Goal: Information Seeking & Learning: Check status

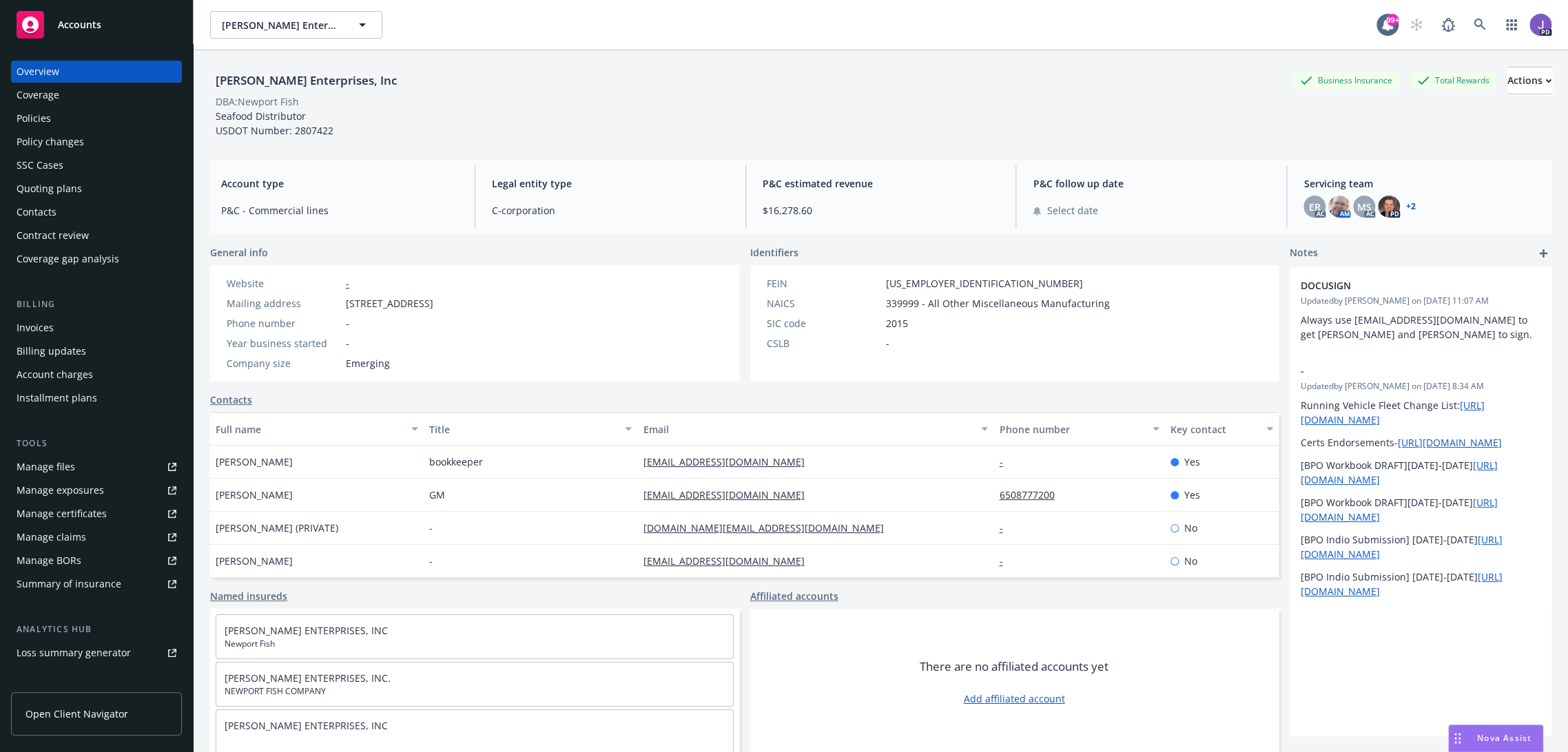
scroll to position [49, 0]
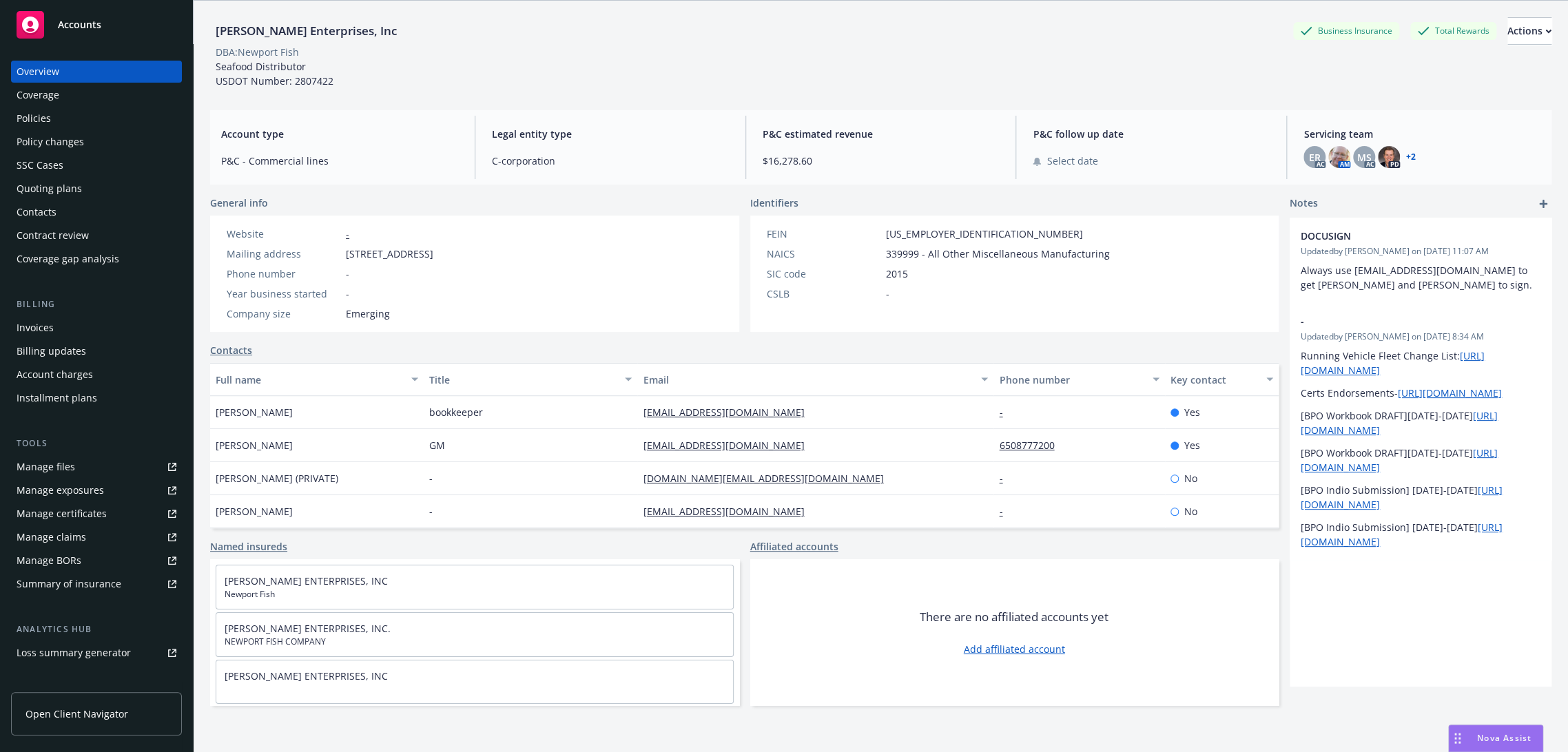
click at [665, 92] on div "[PERSON_NAME] Enterprises, Inc Business Insurance Total Rewards Actions DBA: Ne…" at bounding box center [881, 50] width 1342 height 99
drag, startPoint x: 67, startPoint y: 71, endPoint x: 104, endPoint y: 82, distance: 38.6
click at [67, 71] on div "Overview" at bounding box center [97, 72] width 160 height 22
click at [1163, 46] on div "DBA: Newport Fish" at bounding box center [881, 52] width 1342 height 15
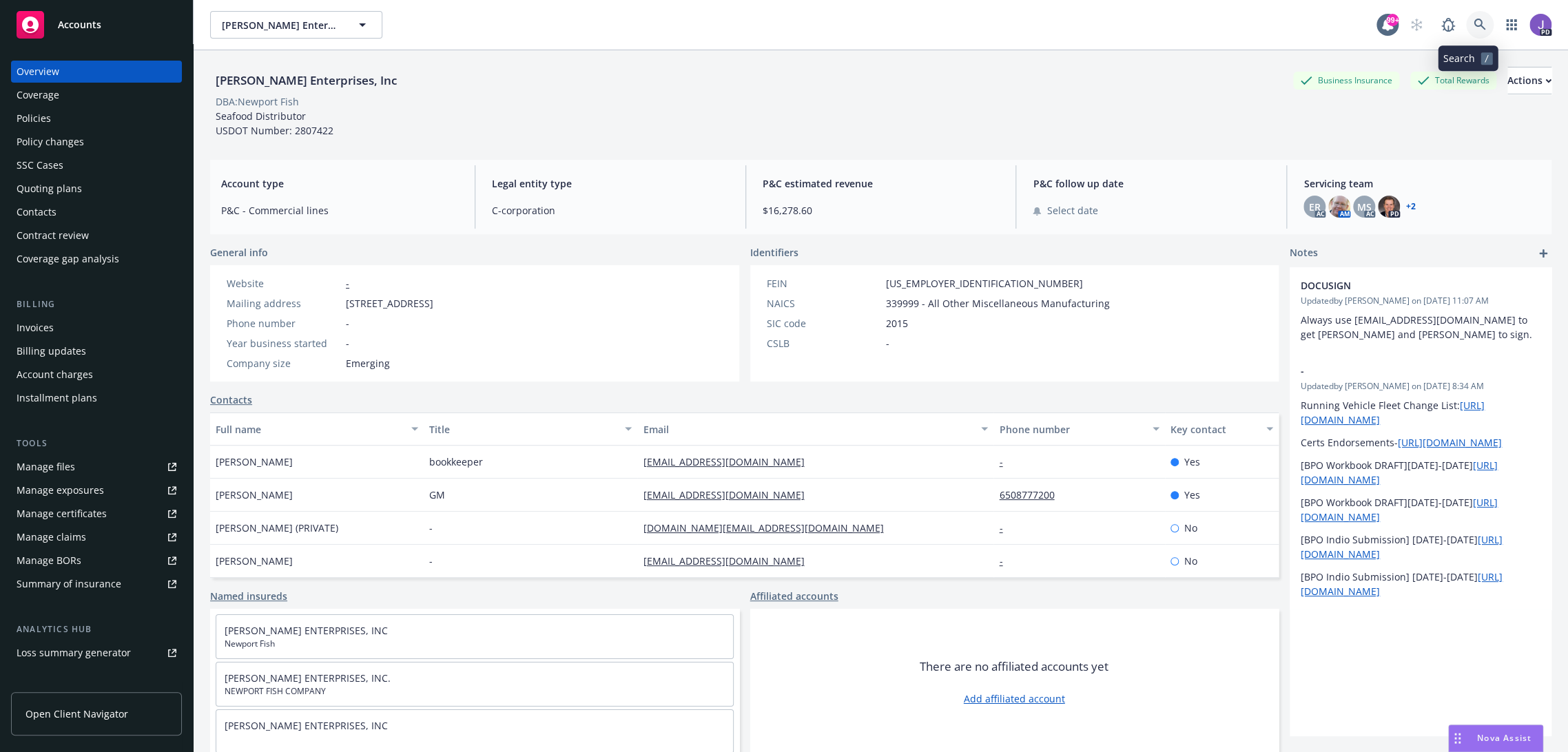
click at [1474, 21] on icon at bounding box center [1479, 25] width 12 height 12
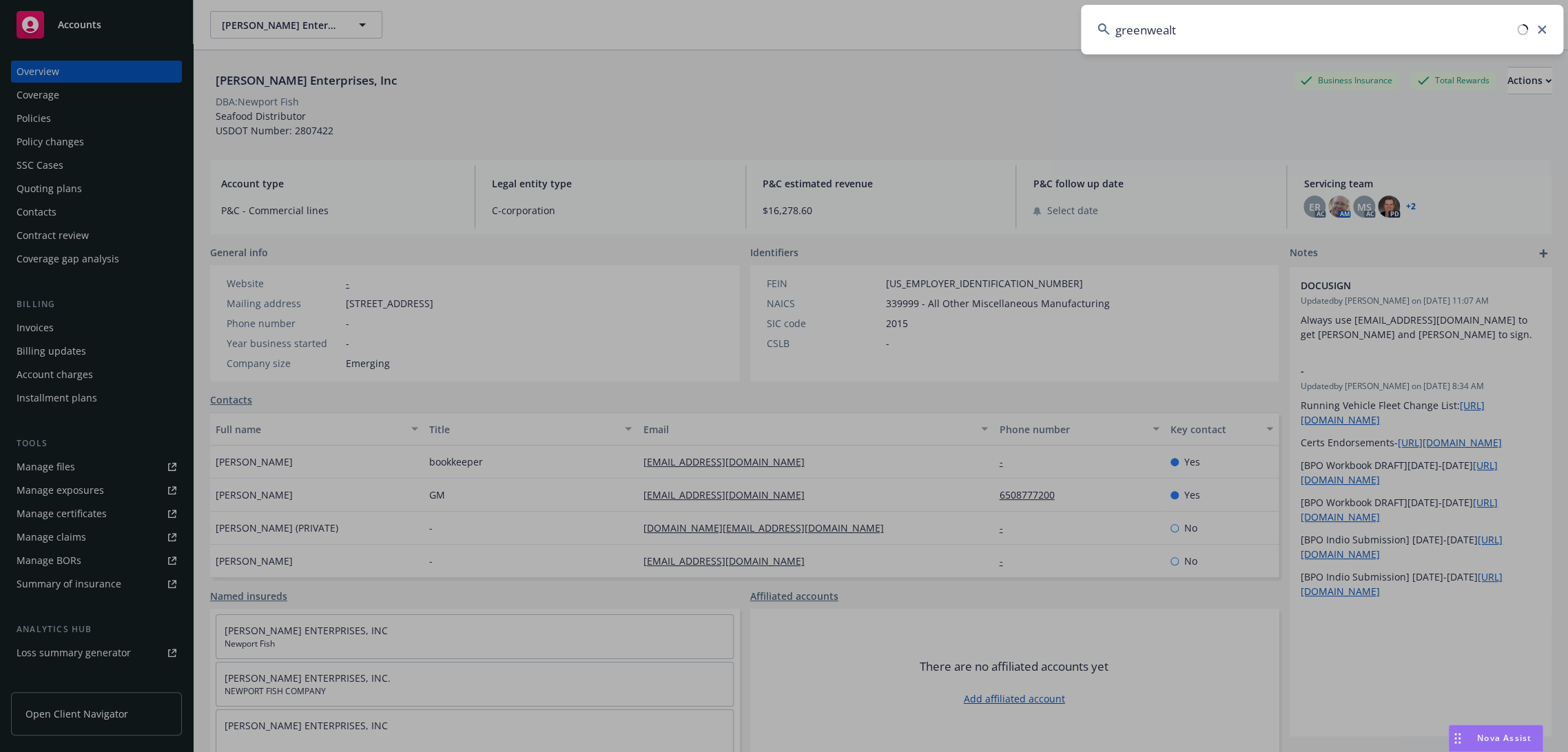
type input "greenwealth"
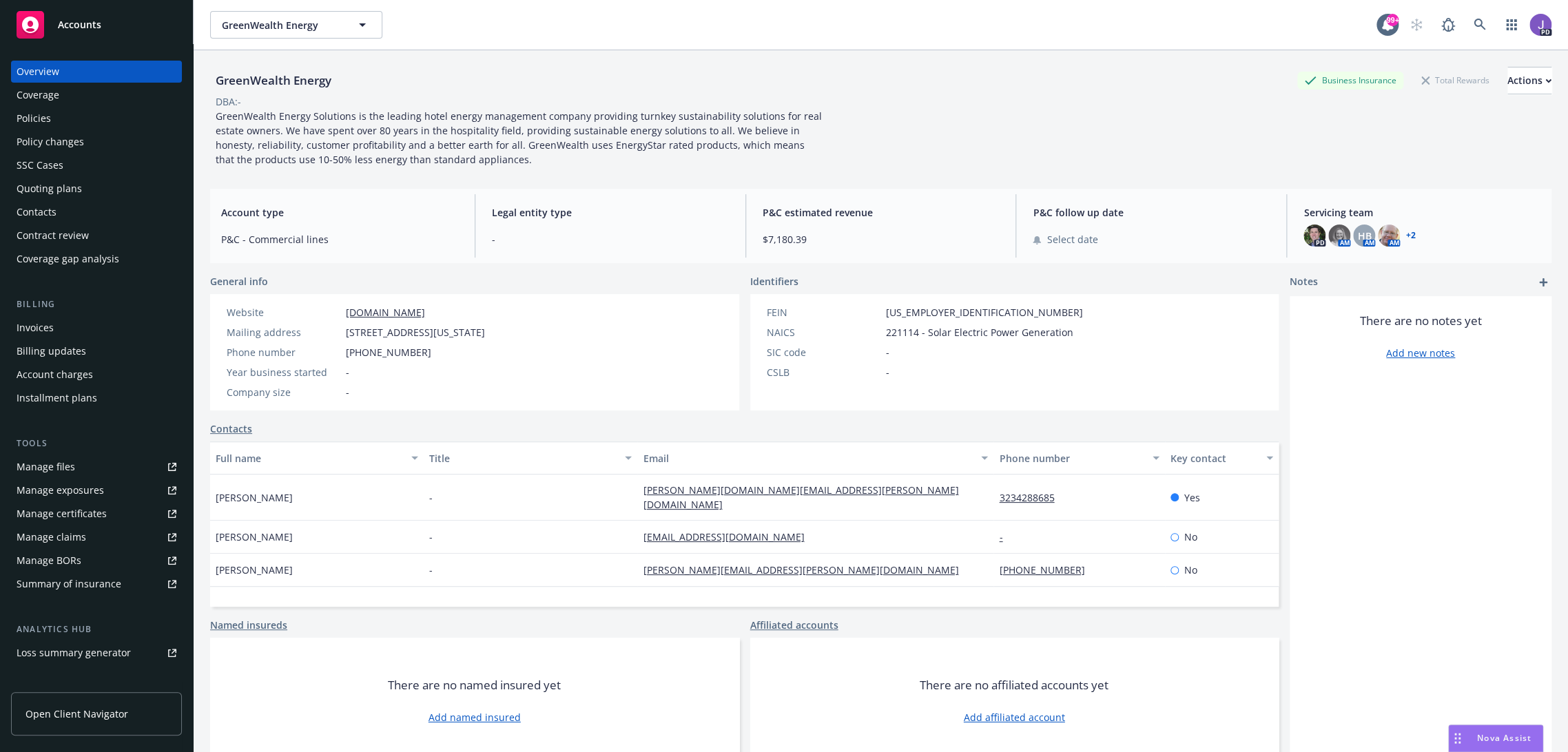
click at [51, 108] on div "Policies" at bounding box center [97, 118] width 160 height 22
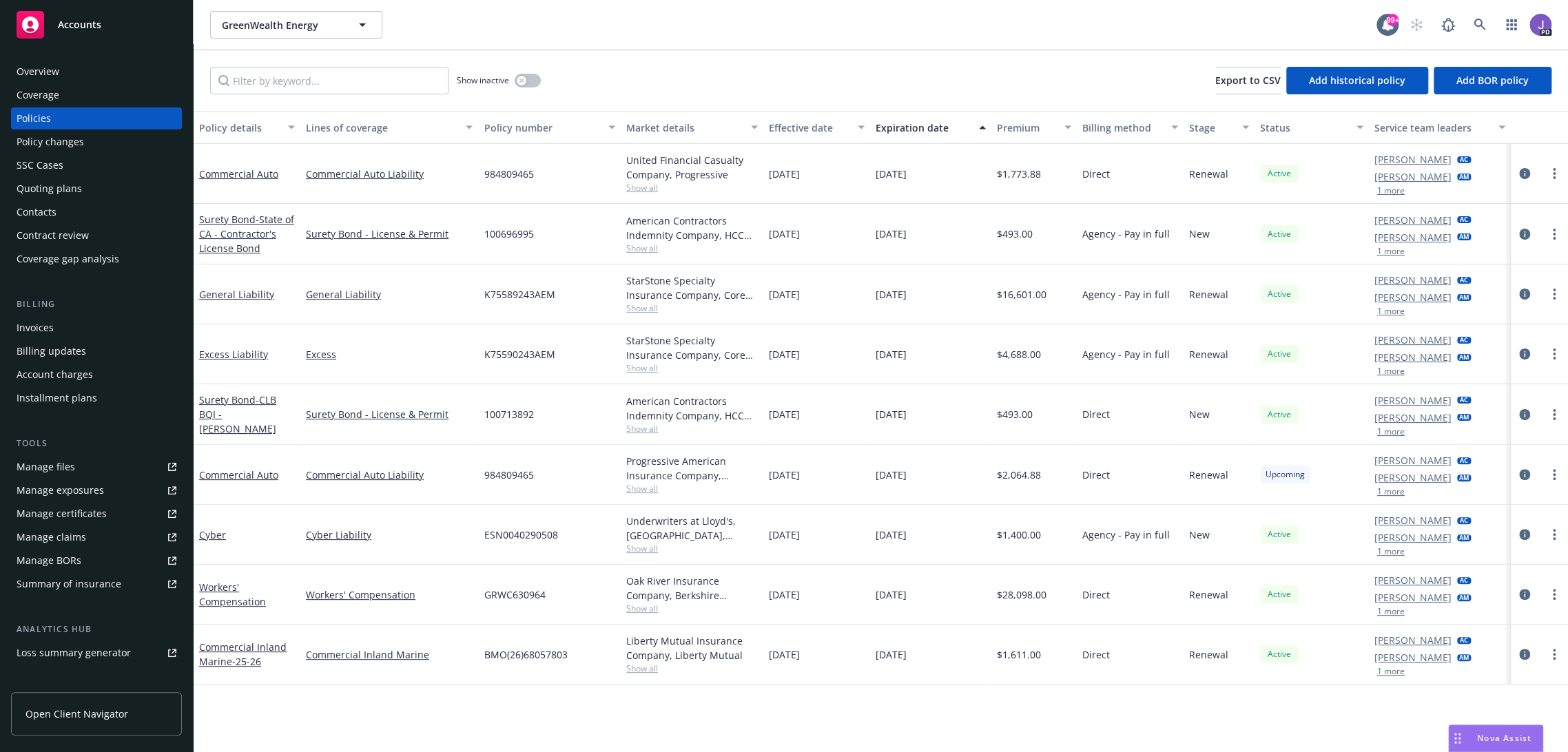
click at [639, 611] on span "Show all" at bounding box center [691, 608] width 131 height 12
click at [566, 730] on div "Policy details Lines of coverage Policy number Market details Effective date Ex…" at bounding box center [881, 431] width 1374 height 642
click at [641, 606] on span "Show all" at bounding box center [691, 608] width 131 height 12
click at [601, 607] on div "GRWC630964" at bounding box center [549, 595] width 143 height 60
click at [512, 589] on span "GRWC630964" at bounding box center [514, 595] width 62 height 15
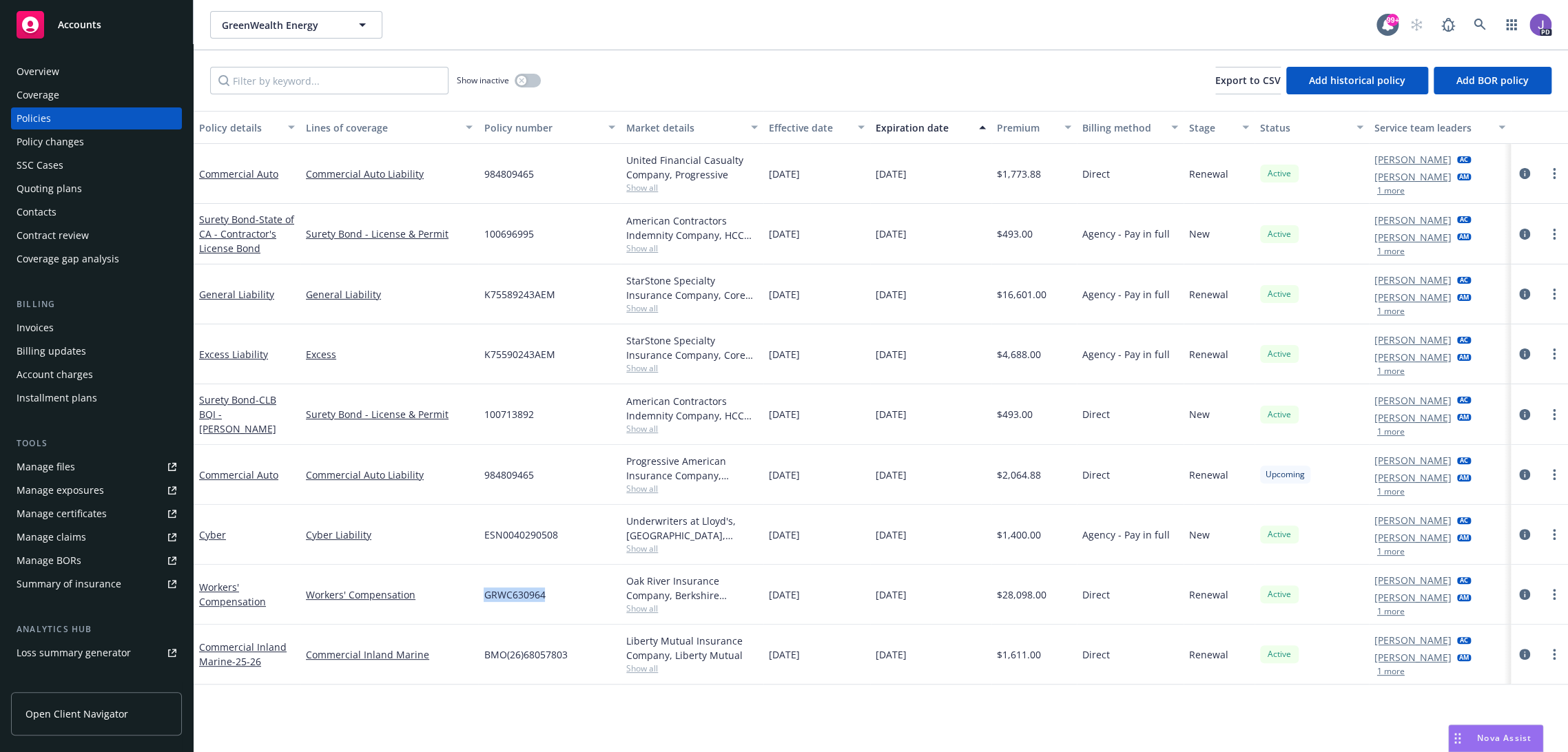
click at [512, 589] on span "GRWC630964" at bounding box center [514, 595] width 62 height 15
copy span "GRWC630964"
click at [636, 57] on div "Show inactive Export to CSV Add historical policy Add BOR policy" at bounding box center [881, 80] width 1374 height 61
click at [1474, 25] on icon at bounding box center [1479, 25] width 12 height 12
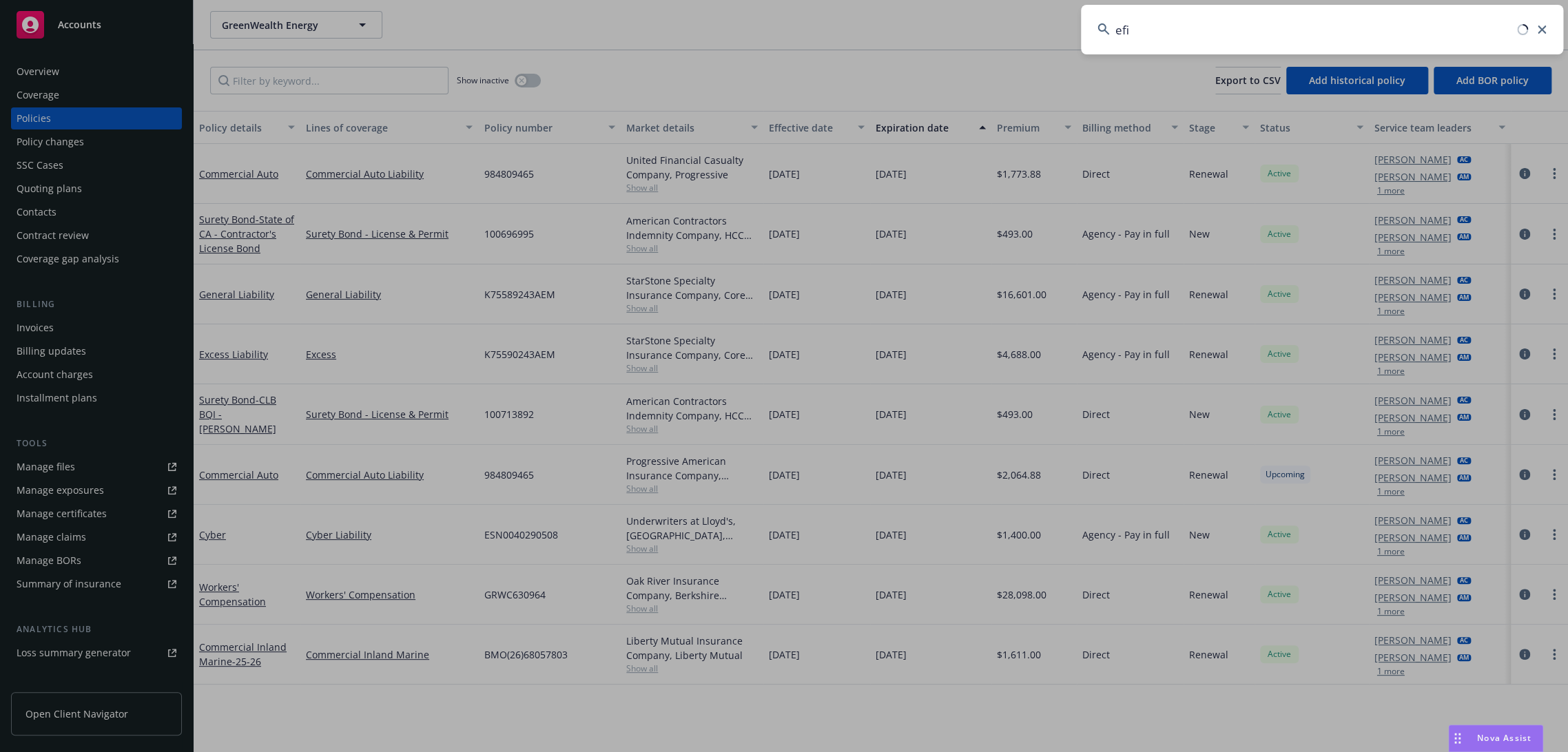
type input "efin"
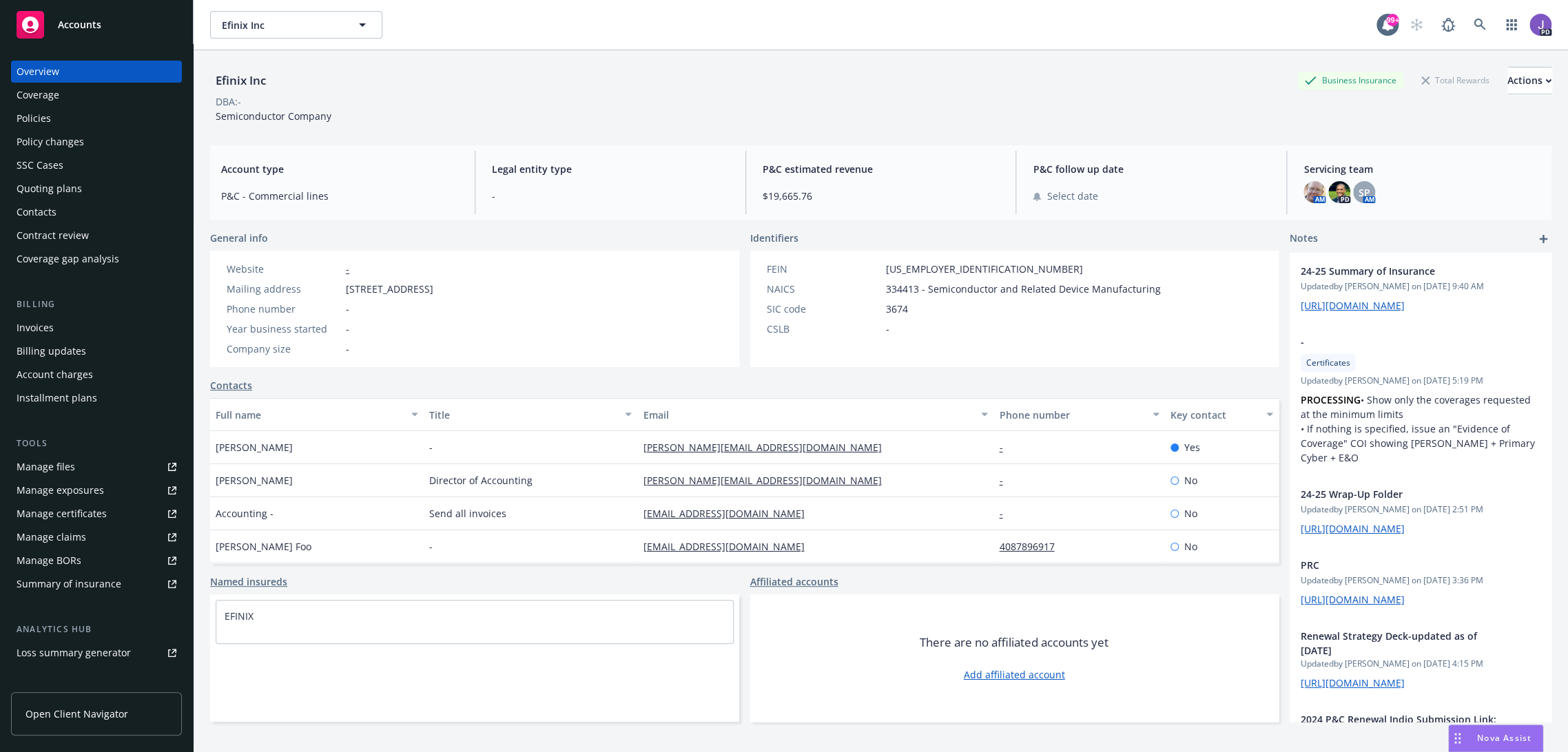
click at [43, 115] on div "Policies" at bounding box center [33, 118] width 34 height 22
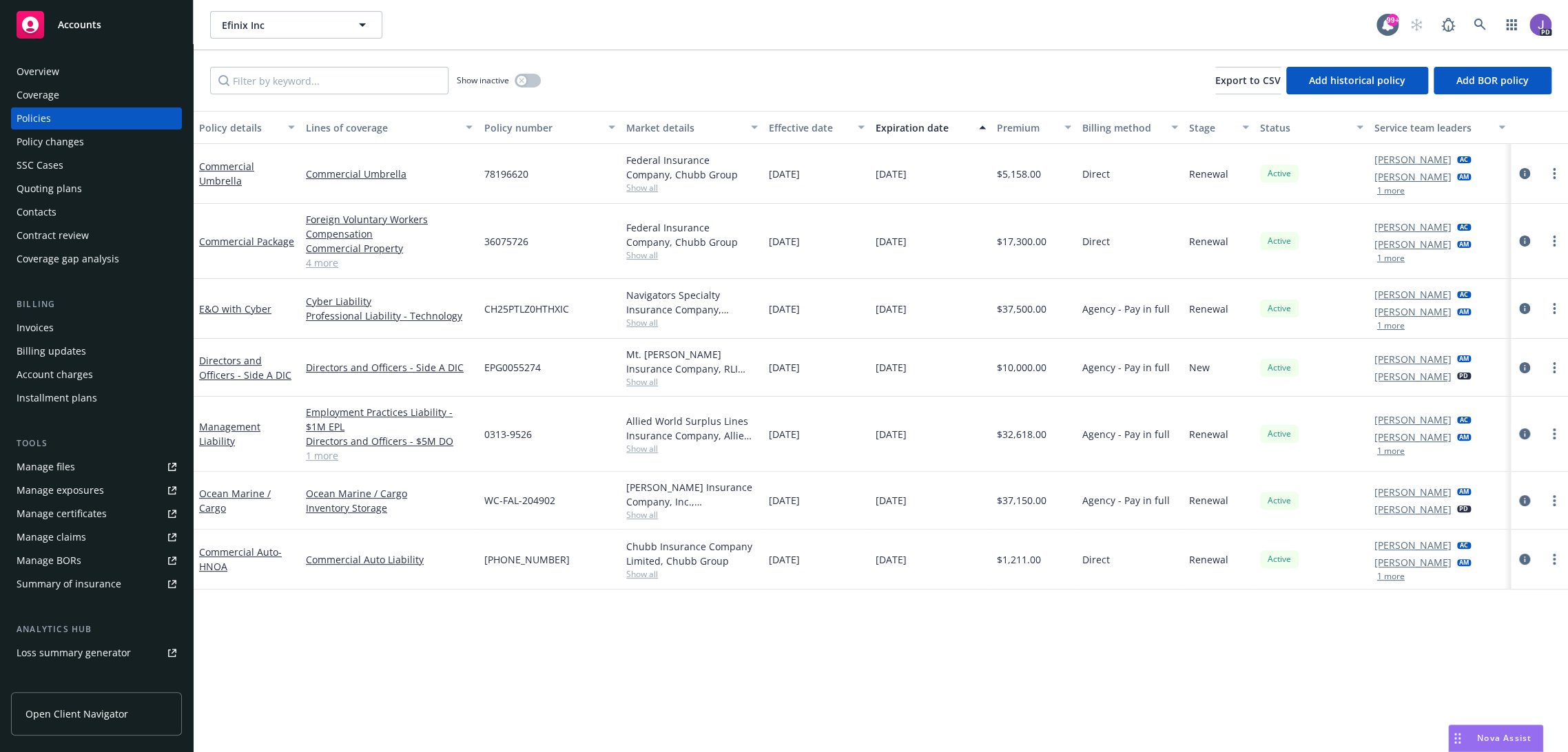
click at [665, 88] on div "Show inactive Export to CSV Add historical policy Add BOR policy" at bounding box center [881, 80] width 1374 height 61
click at [68, 186] on div "Quoting plans" at bounding box center [49, 189] width 65 height 22
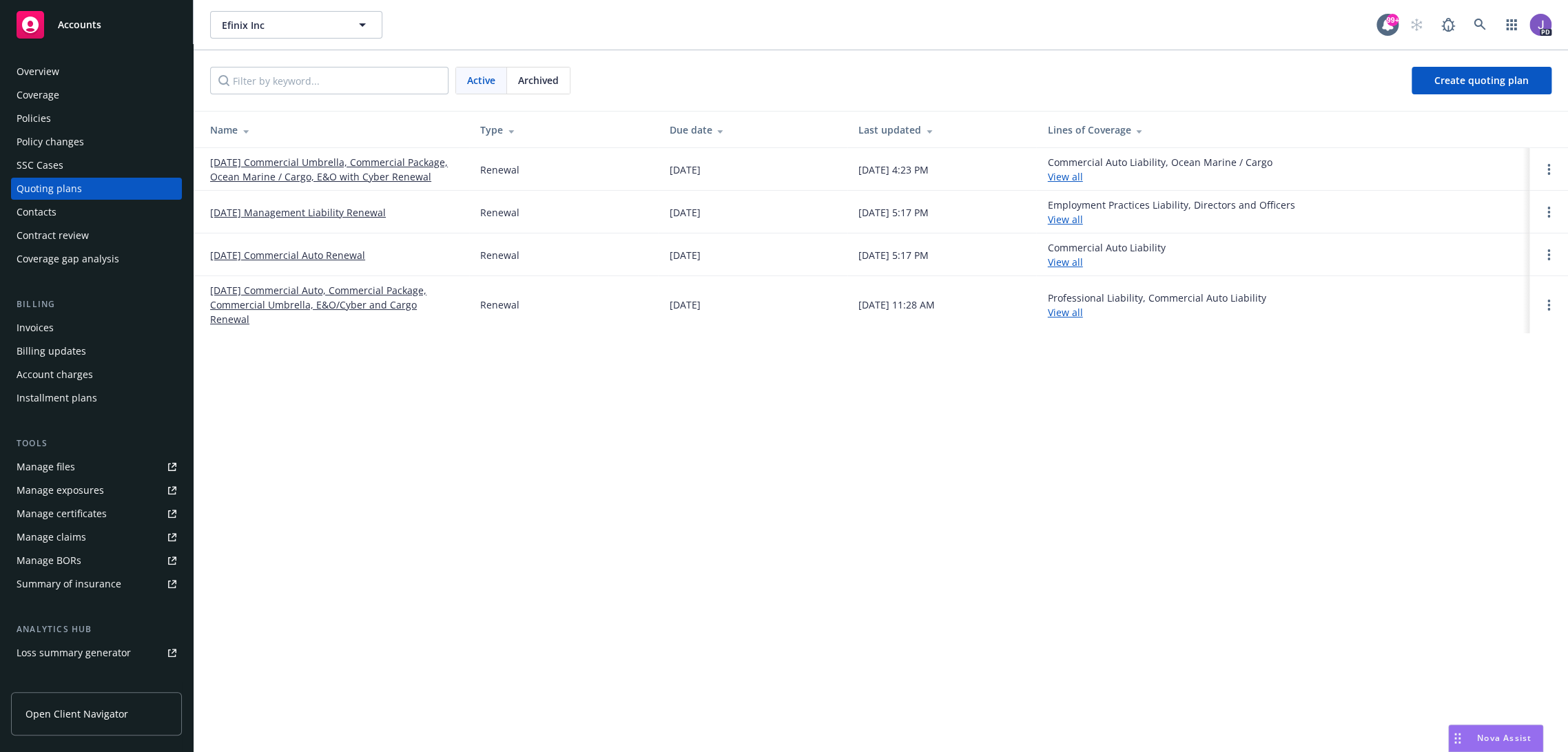
click at [540, 82] on span "Archived" at bounding box center [538, 80] width 41 height 15
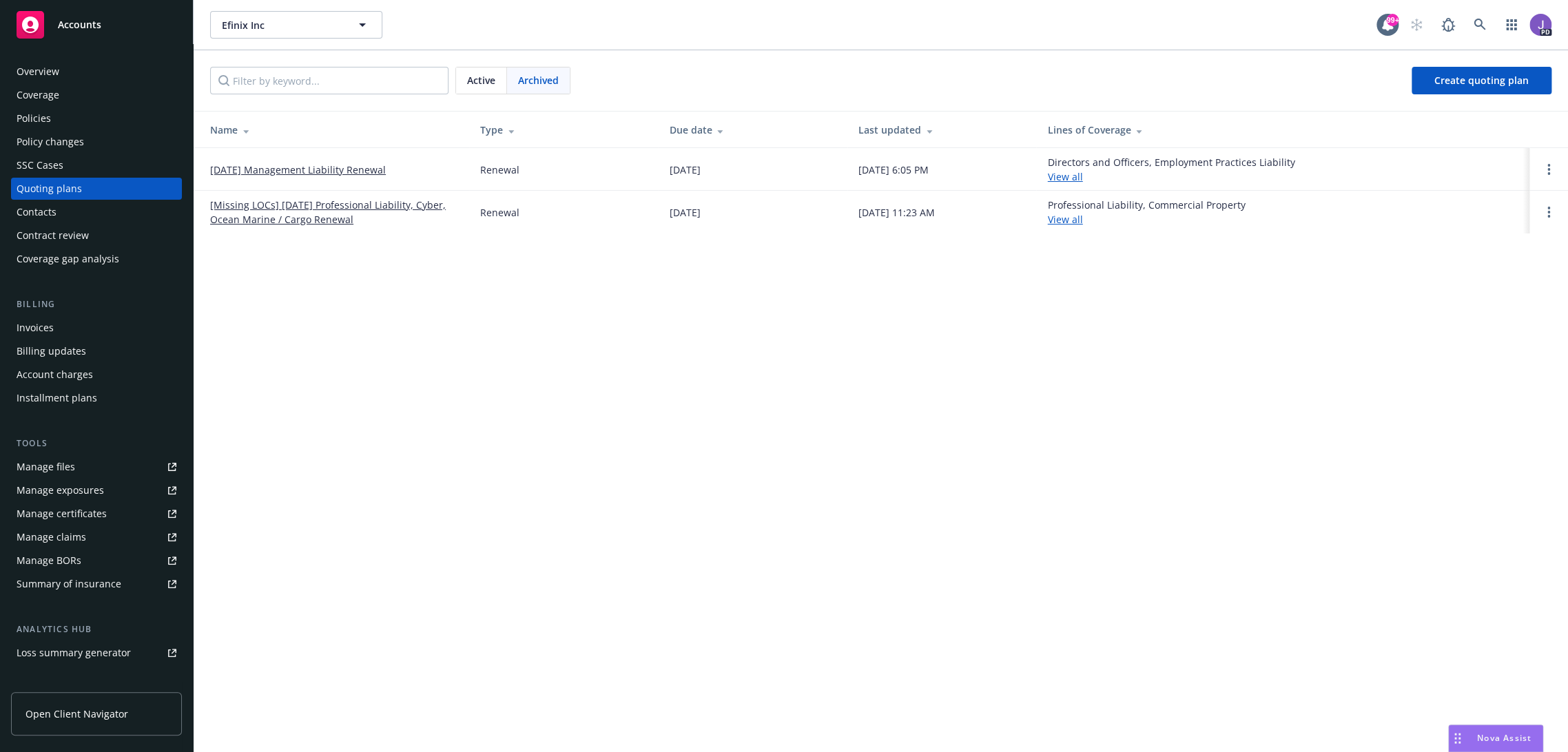
click at [492, 81] on span "Active" at bounding box center [481, 80] width 28 height 15
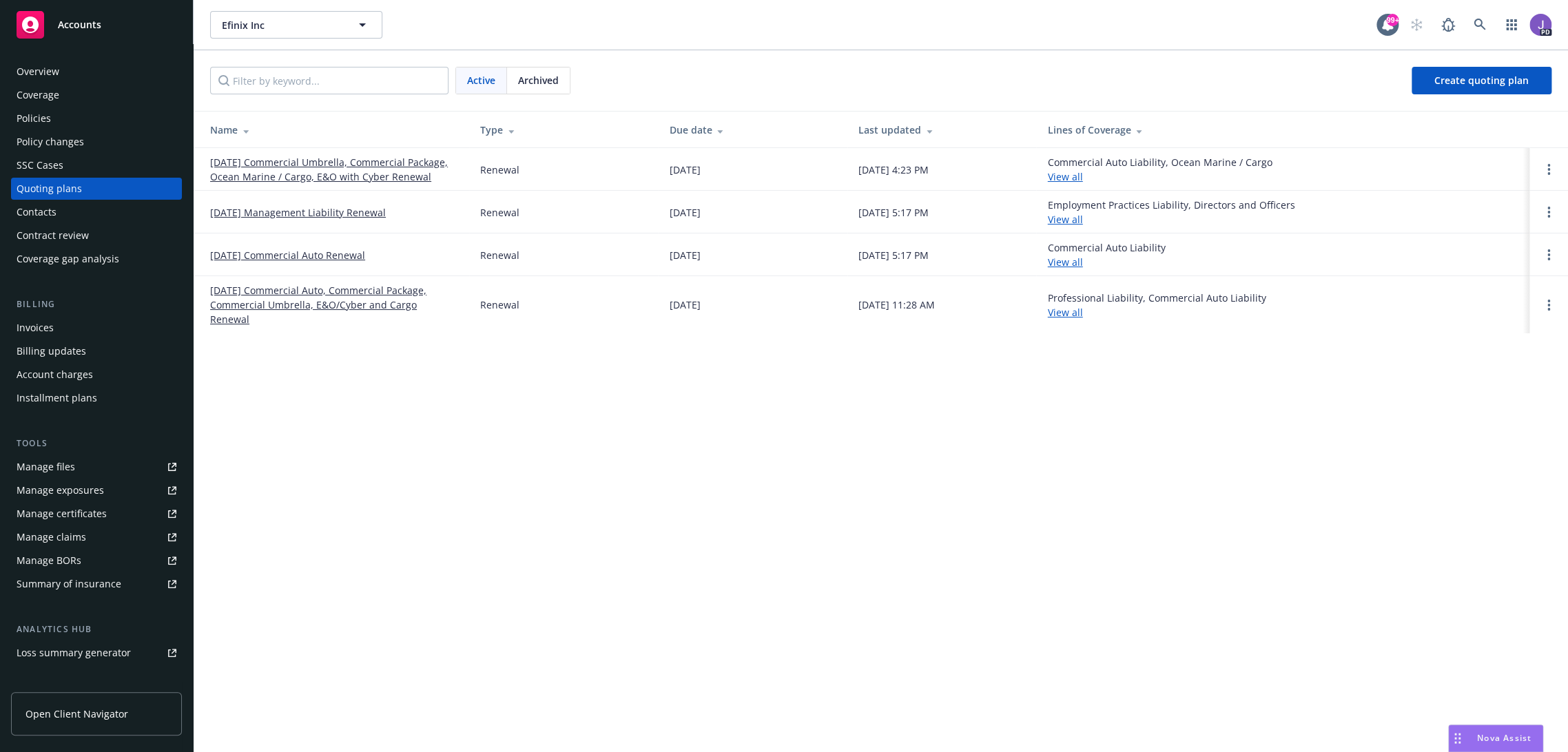
click at [40, 120] on div "Policies" at bounding box center [33, 118] width 34 height 22
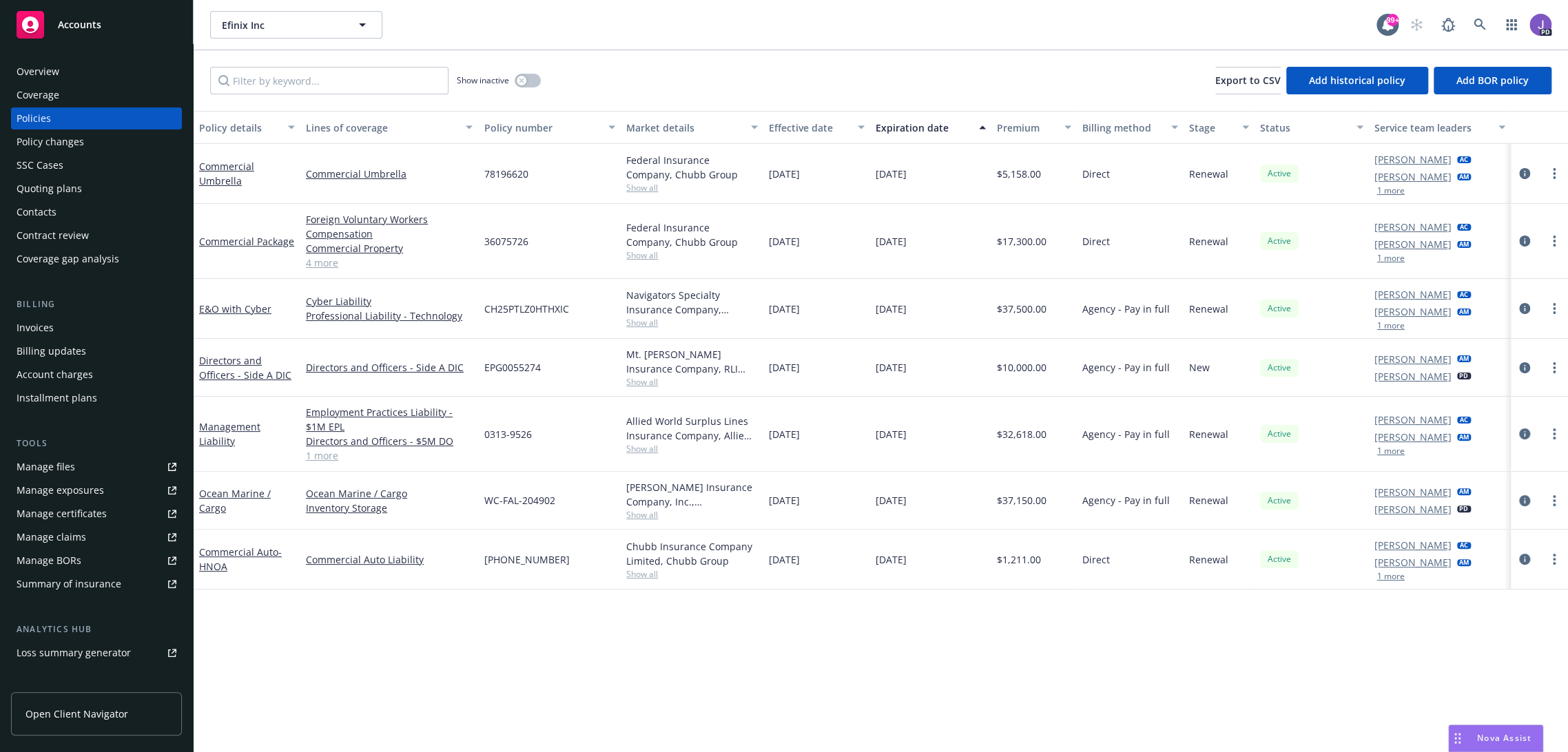
click at [65, 181] on div "Quoting plans" at bounding box center [49, 189] width 65 height 22
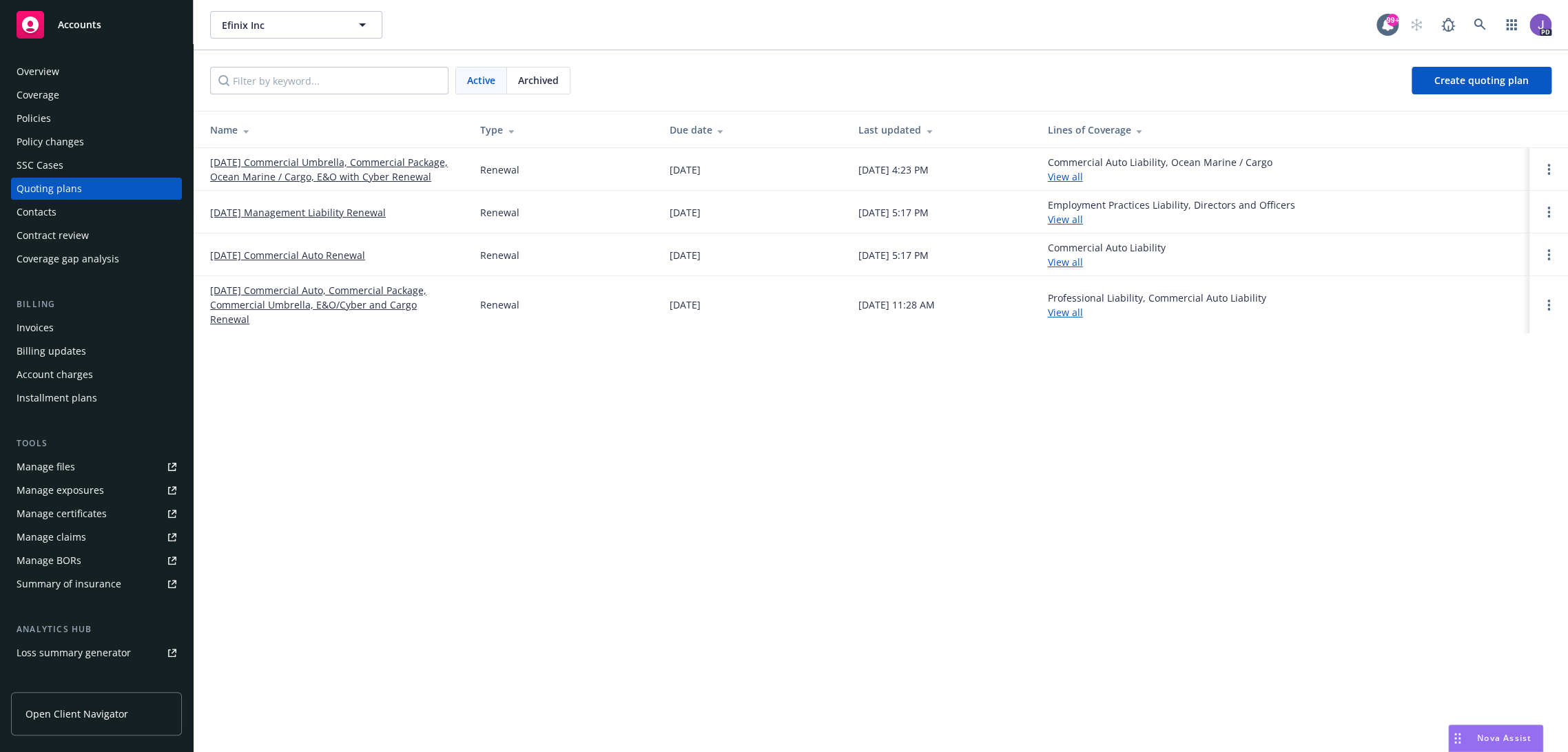
click at [340, 173] on link "[DATE] Commercial Umbrella, Commercial Package, Ocean Marine / Cargo, E&O with …" at bounding box center [334, 170] width 248 height 29
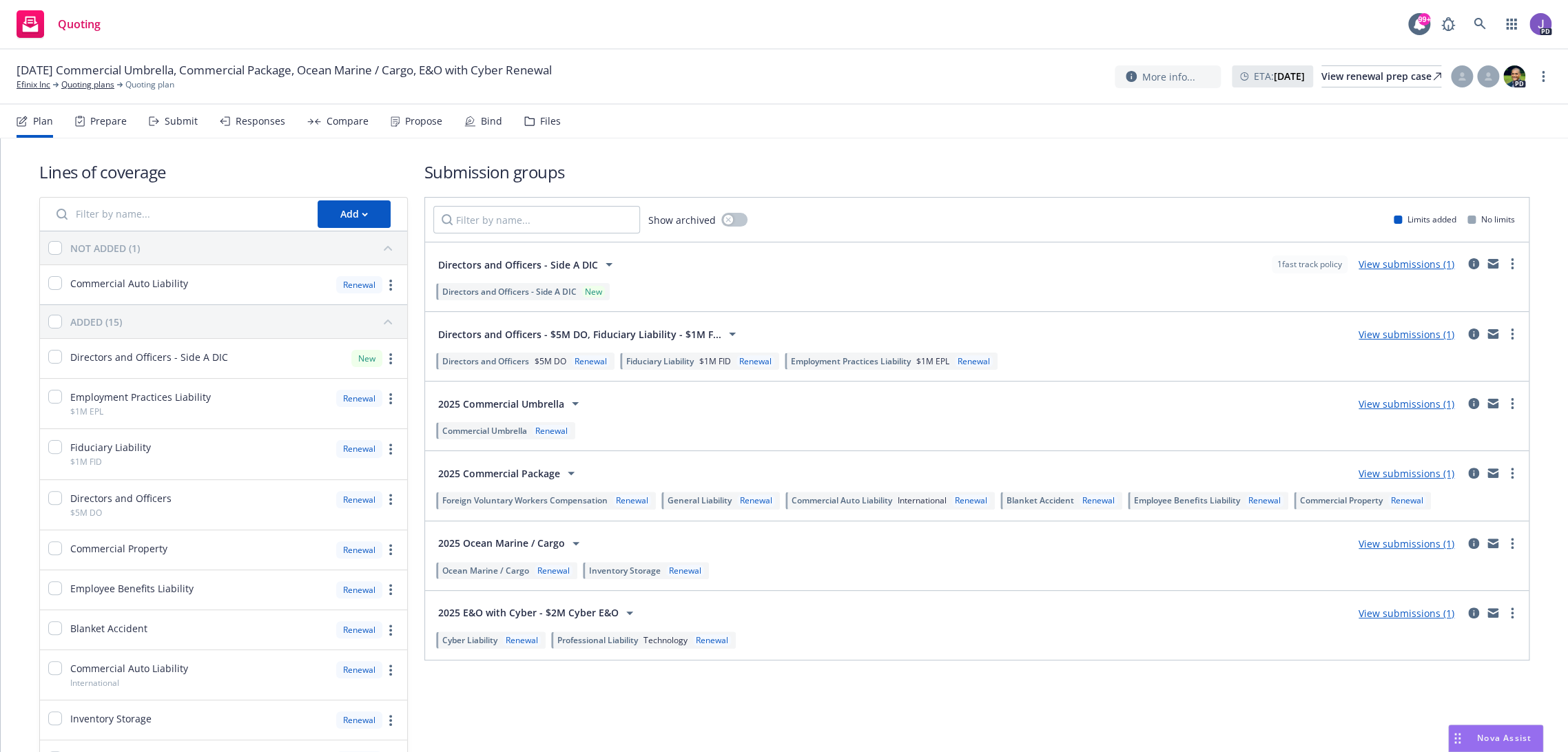
click at [405, 116] on div "Propose" at bounding box center [423, 121] width 37 height 11
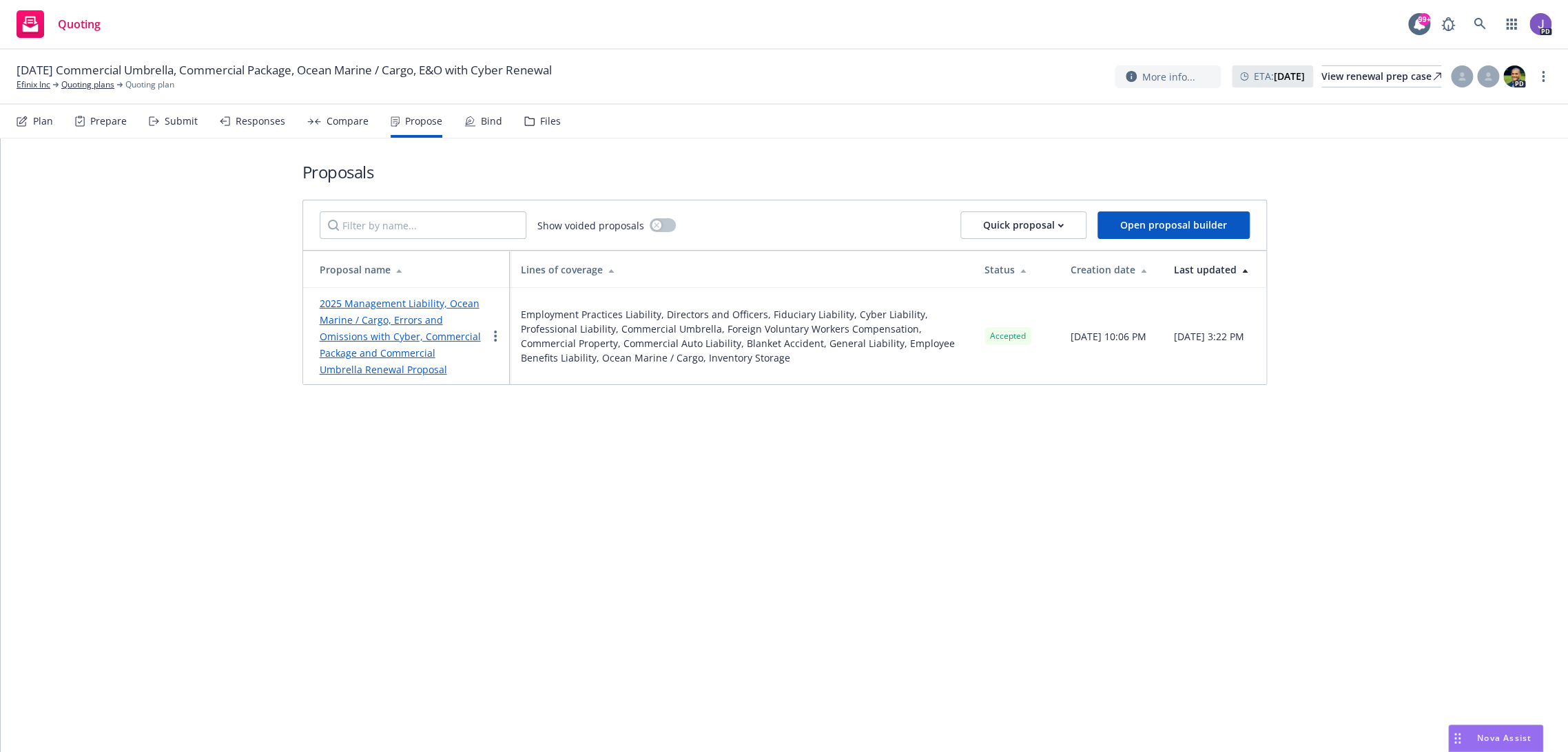
click at [406, 321] on link "2025 Management Liability, Ocean Marine / Cargo, Errors and Omissions with Cybe…" at bounding box center [401, 336] width 161 height 79
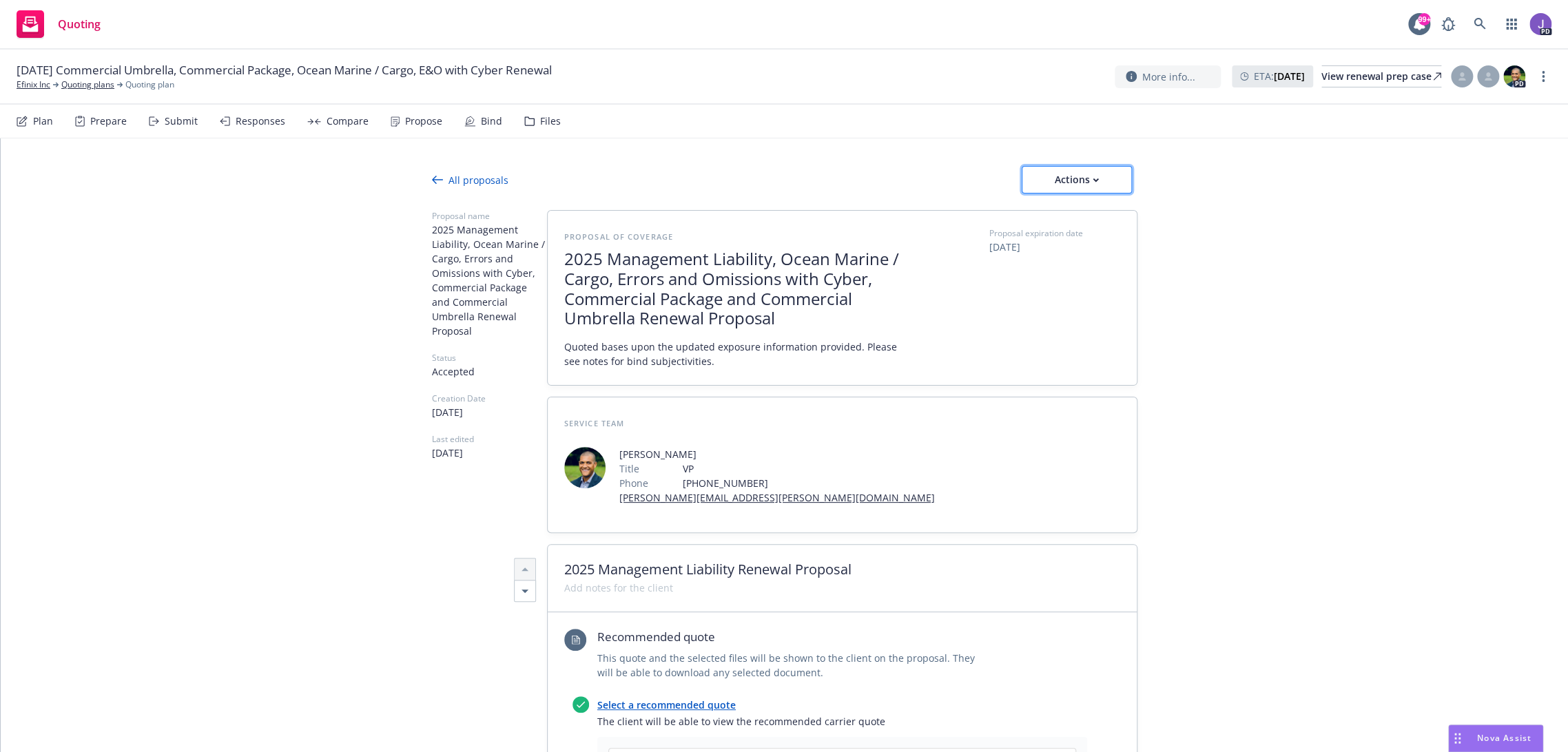
click at [1062, 181] on div "Actions" at bounding box center [1076, 180] width 65 height 26
click at [1062, 236] on span "See client view" at bounding box center [1067, 243] width 102 height 13
type textarea "x"
click at [35, 87] on link "Efinix Inc" at bounding box center [33, 84] width 34 height 12
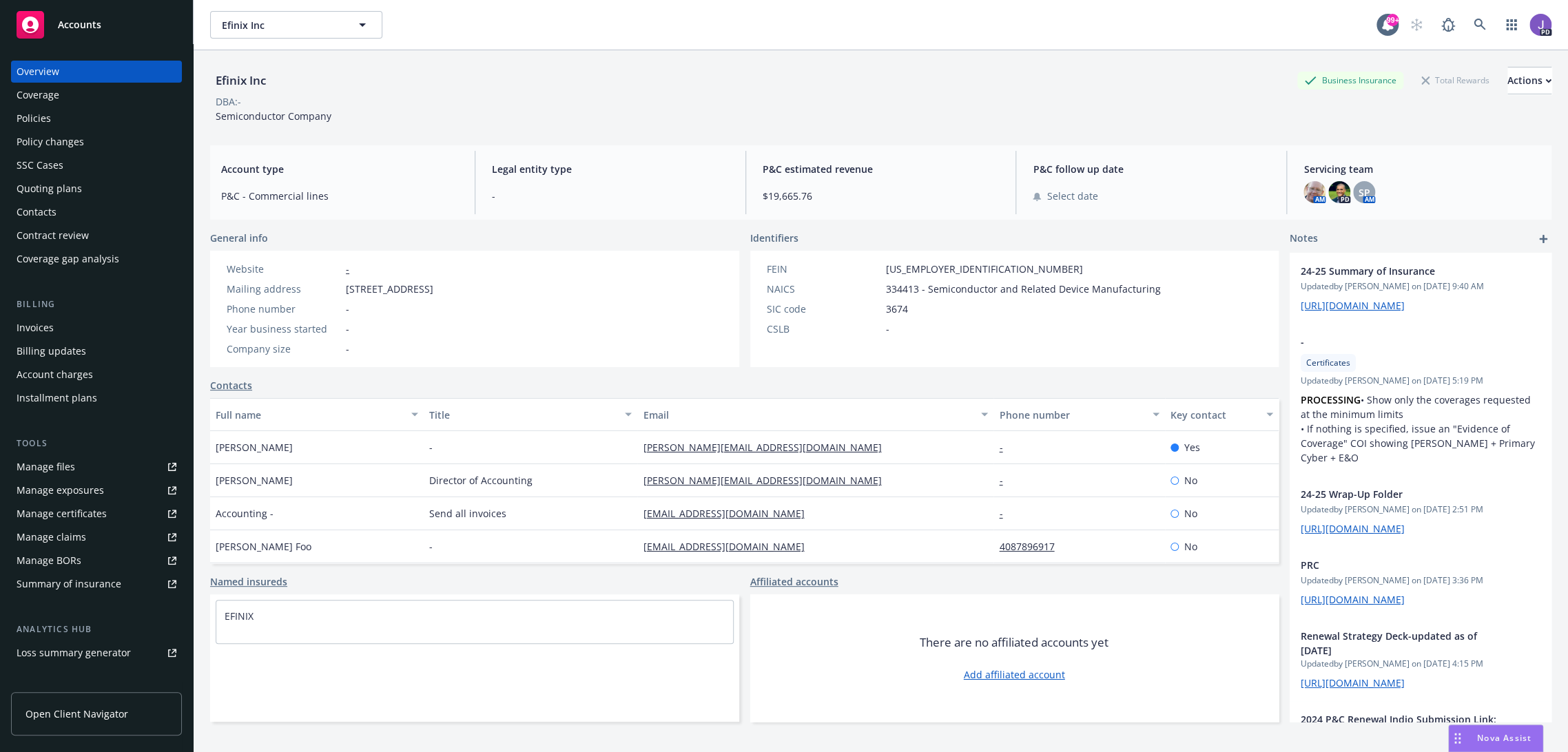
click at [62, 122] on div "Policies" at bounding box center [97, 118] width 160 height 22
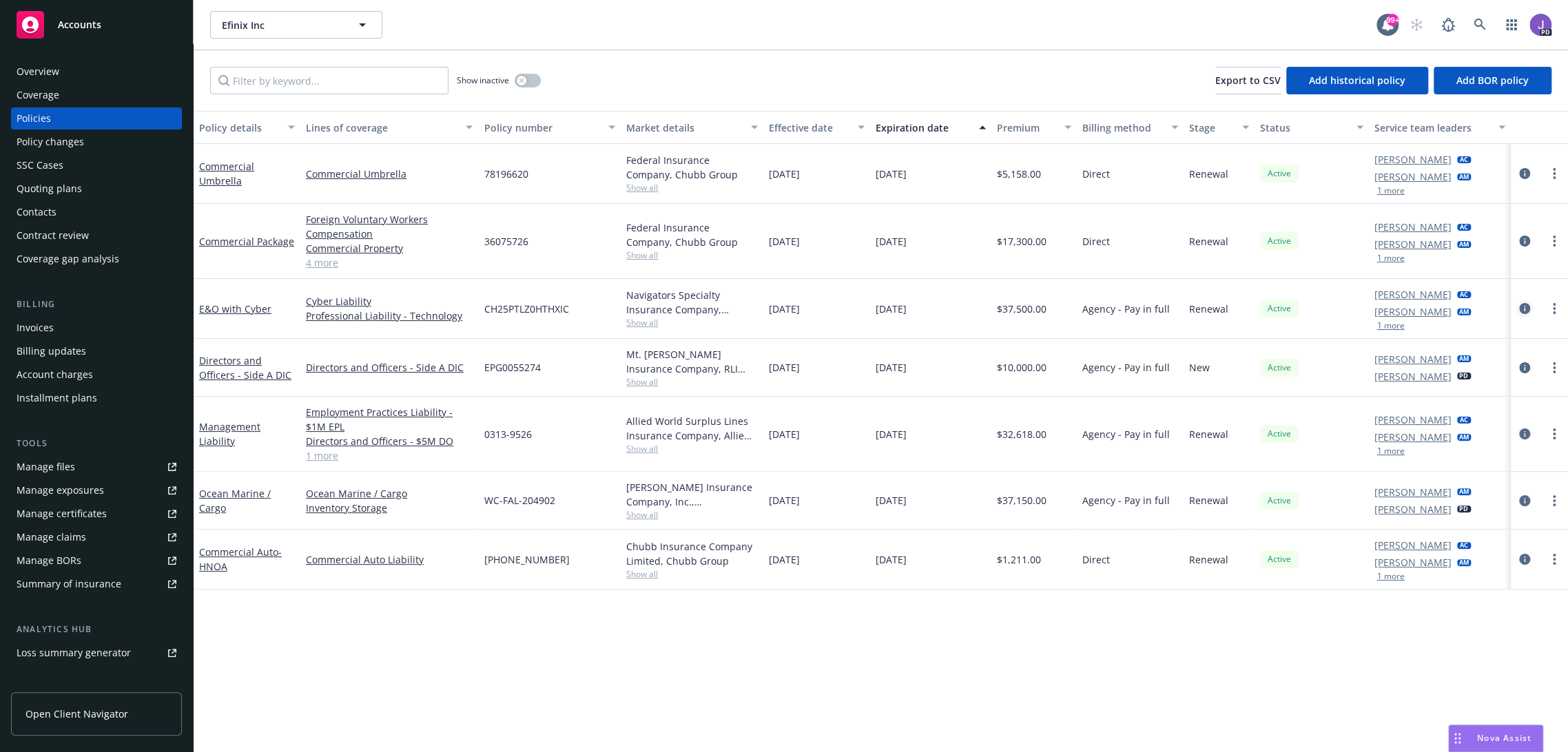
click at [1519, 307] on icon "circleInformation" at bounding box center [1524, 308] width 11 height 11
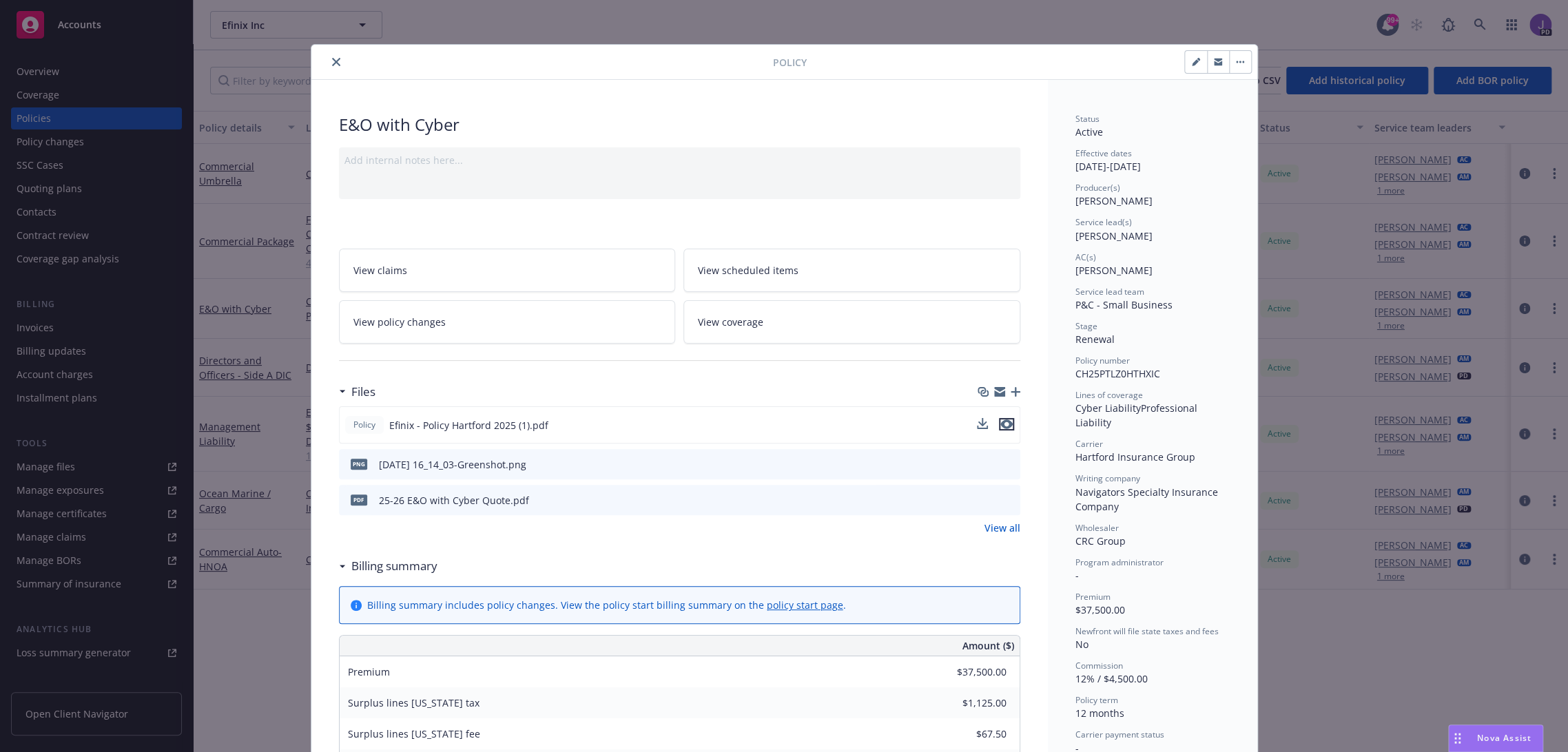
click at [1003, 423] on icon "preview file" at bounding box center [1006, 423] width 12 height 9
click at [332, 59] on icon "close" at bounding box center [336, 62] width 8 height 8
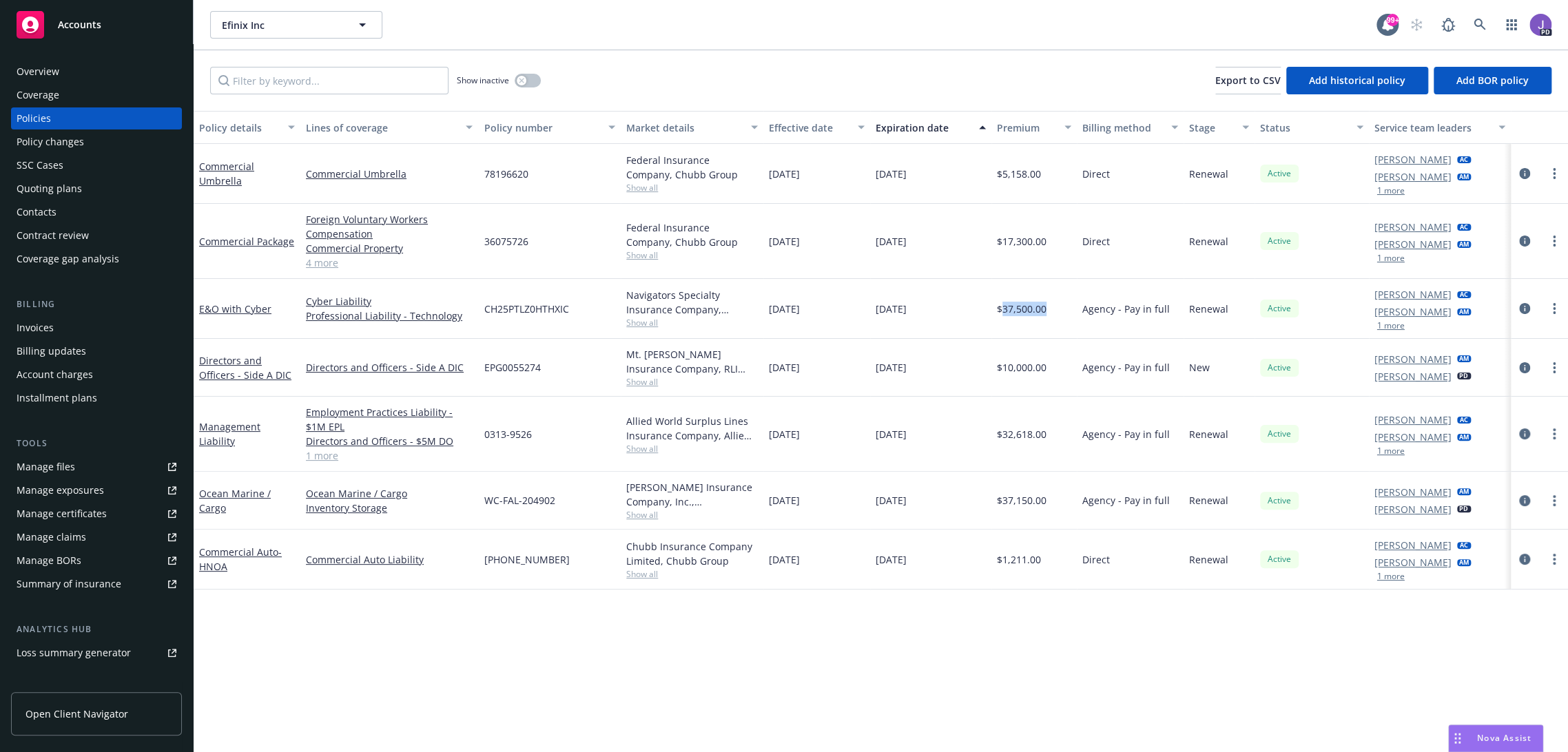
drag, startPoint x: 996, startPoint y: 310, endPoint x: 1041, endPoint y: 313, distance: 45.1
click at [1041, 313] on div "$37,500.00" at bounding box center [1034, 309] width 86 height 60
click at [1519, 309] on icon "circleInformation" at bounding box center [1524, 308] width 11 height 11
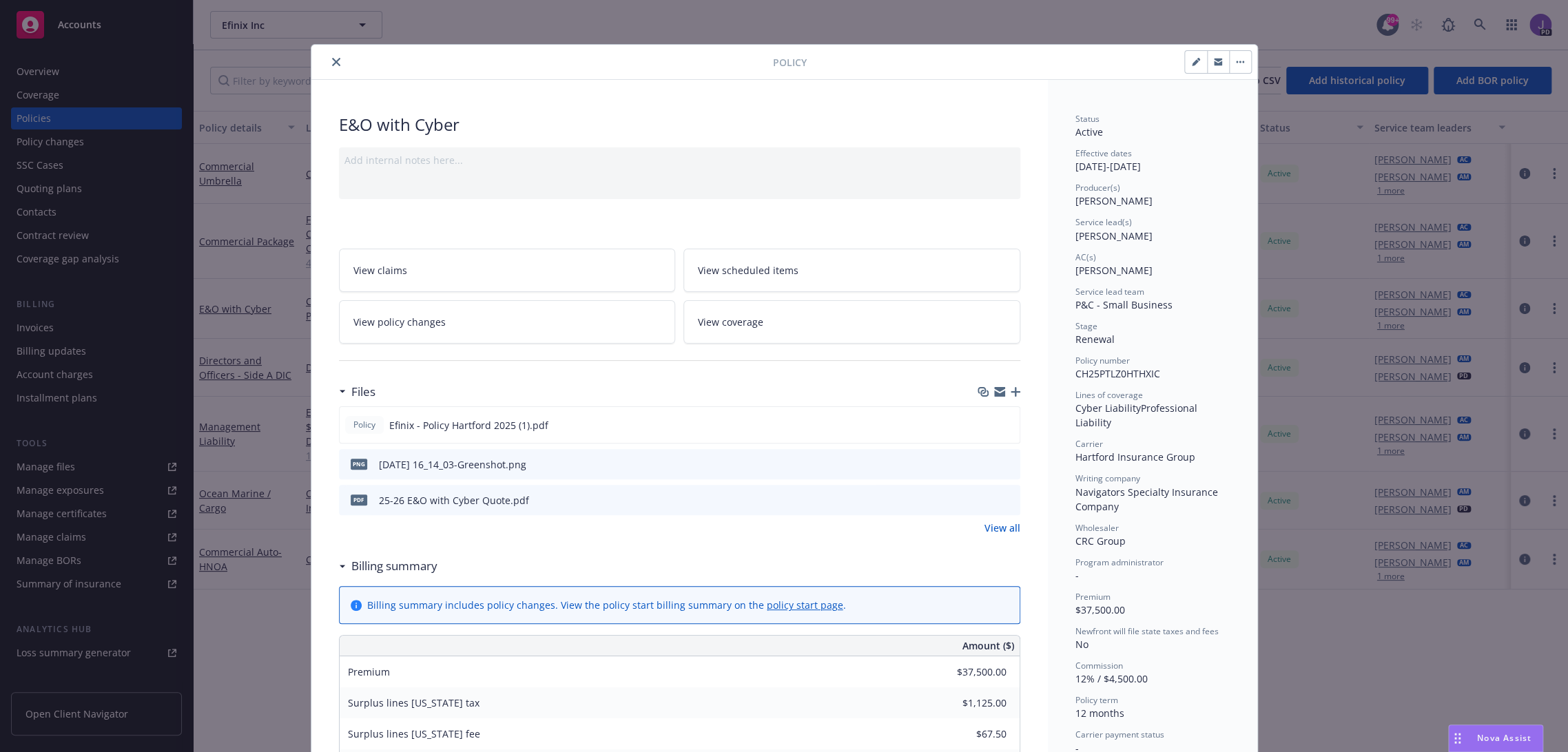
scroll to position [41, 0]
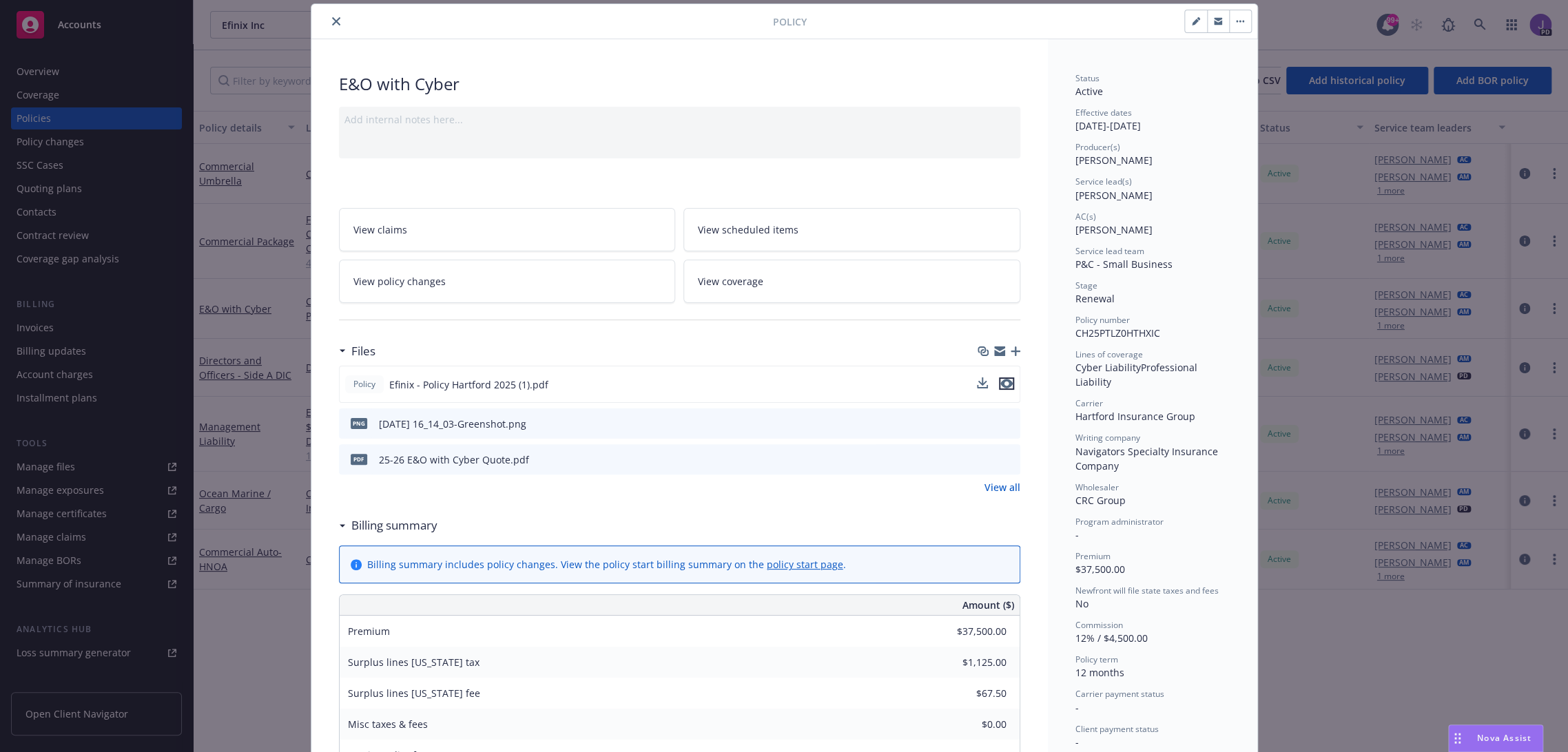
click at [1002, 384] on icon "preview file" at bounding box center [1006, 383] width 12 height 9
click at [332, 17] on icon "close" at bounding box center [336, 21] width 8 height 8
